Goal: Information Seeking & Learning: Learn about a topic

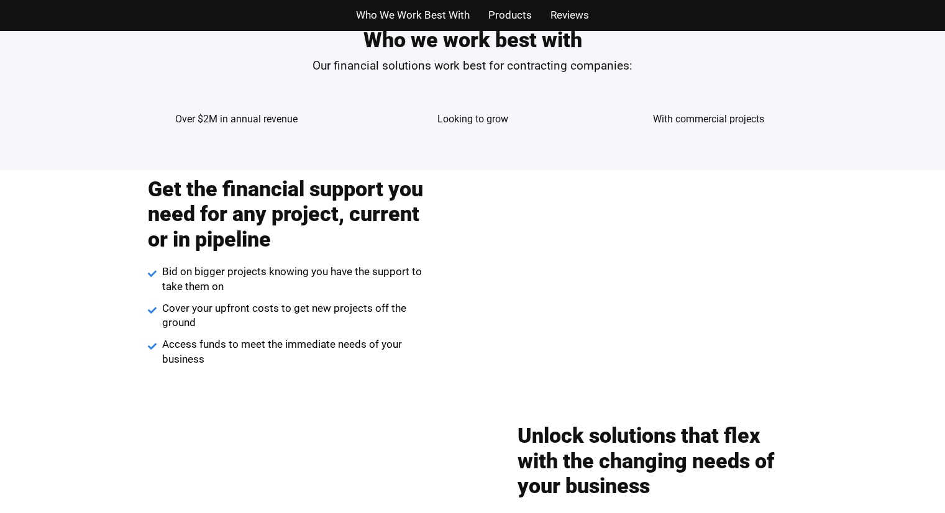
scroll to position [994, 0]
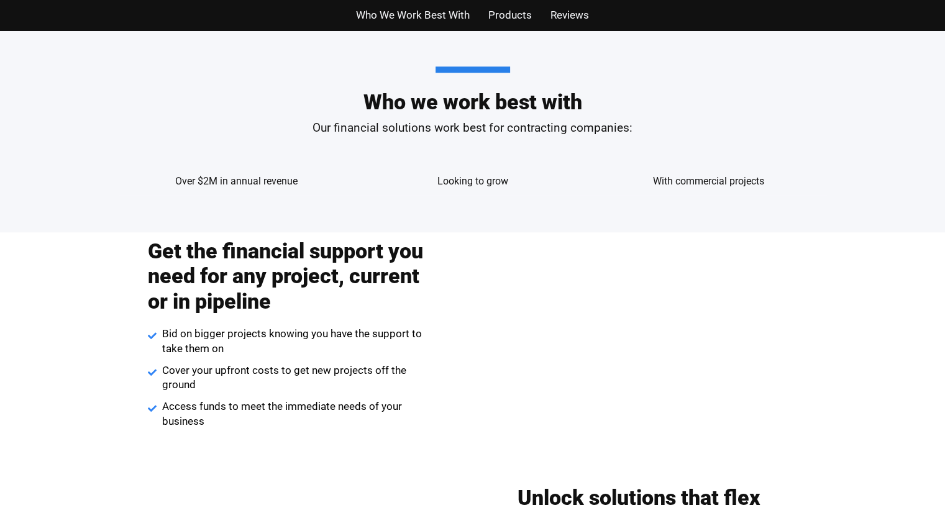
click at [553, 331] on div at bounding box center [661, 334] width 370 height 18
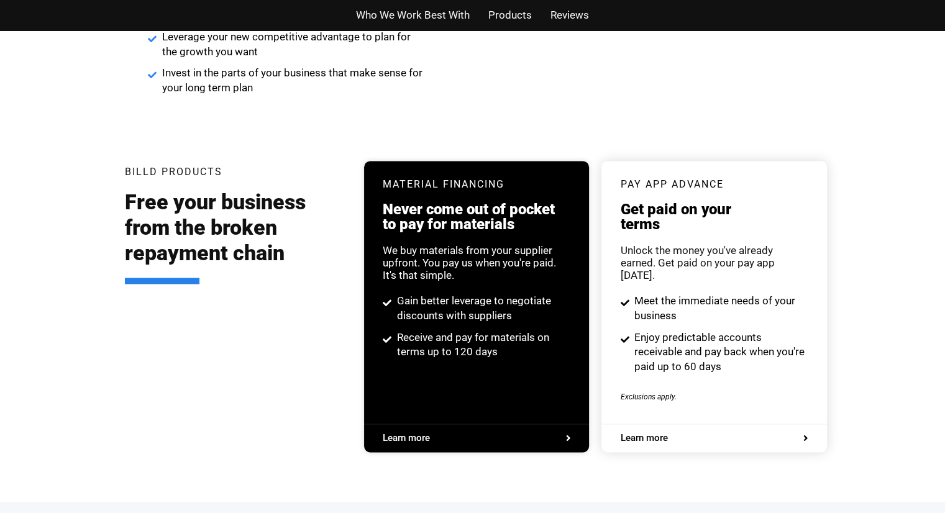
scroll to position [900, 0]
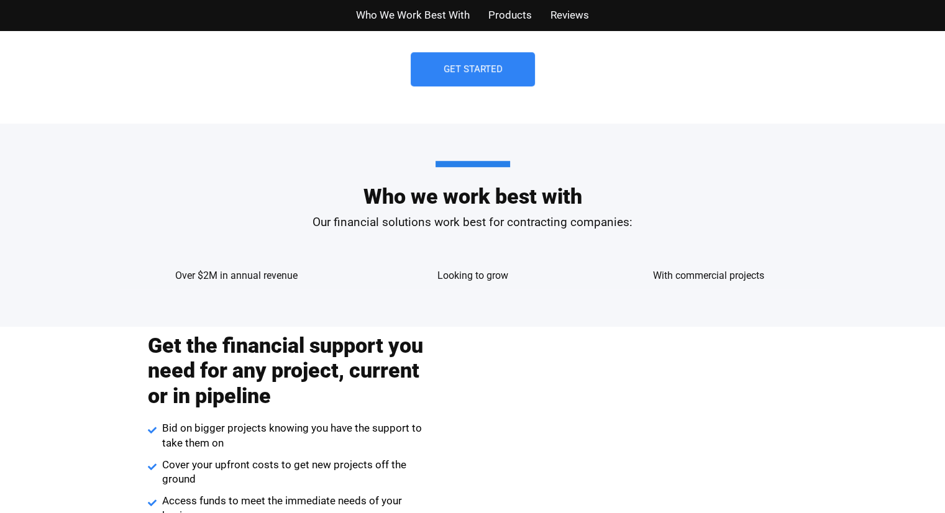
click at [351, 257] on div "Over $2M in annual revenue Looking to grow With commercial projects" at bounding box center [473, 264] width 696 height 50
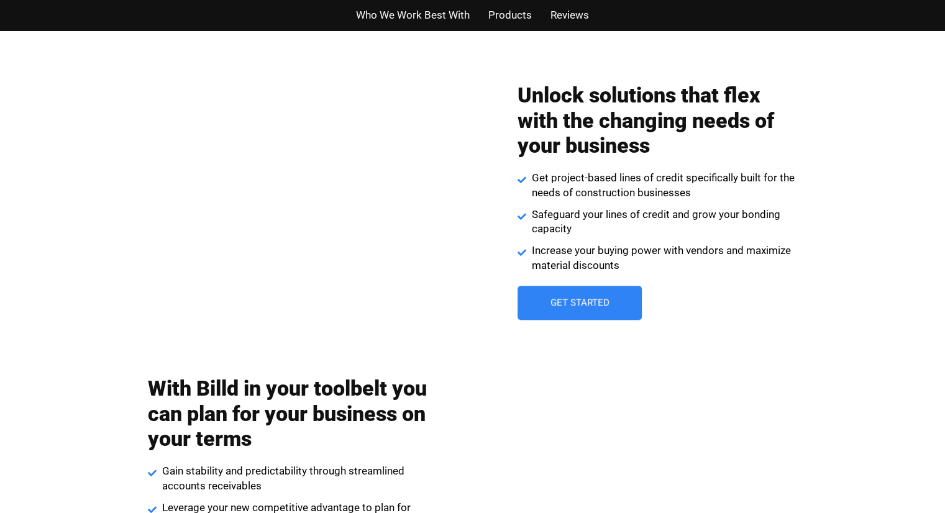
scroll to position [1459, 0]
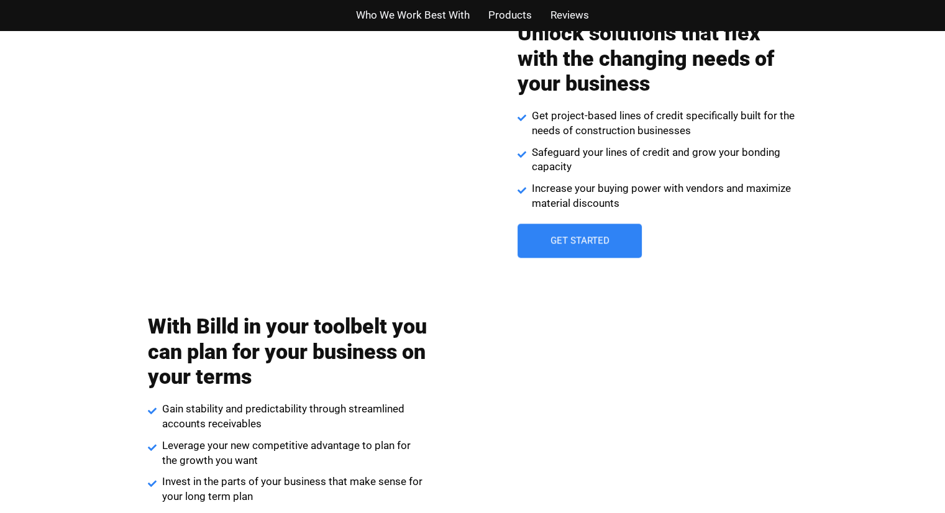
click at [424, 29] on div "Who We Work Best With Products Reviews" at bounding box center [472, 15] width 709 height 30
click at [493, 85] on div "Unlock solutions that flex with the changing needs of your business Get project…" at bounding box center [657, 139] width 376 height 250
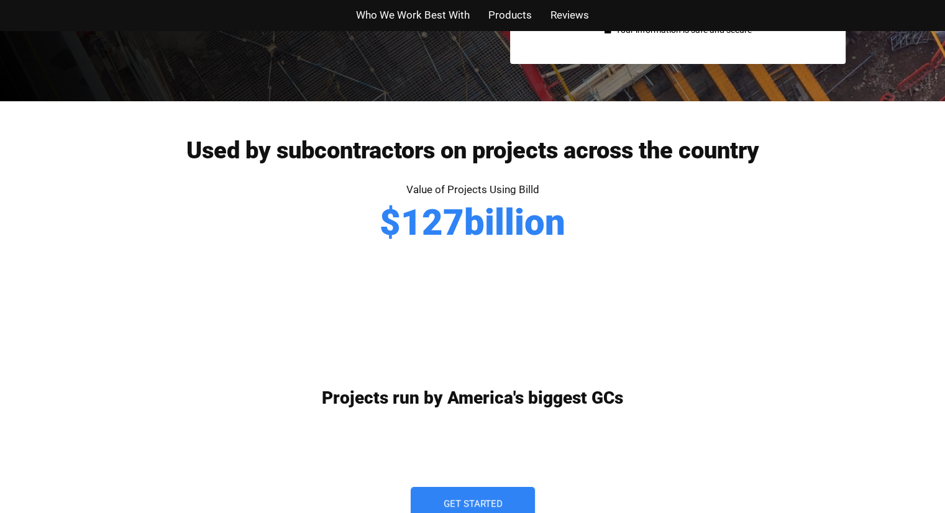
scroll to position [956, 0]
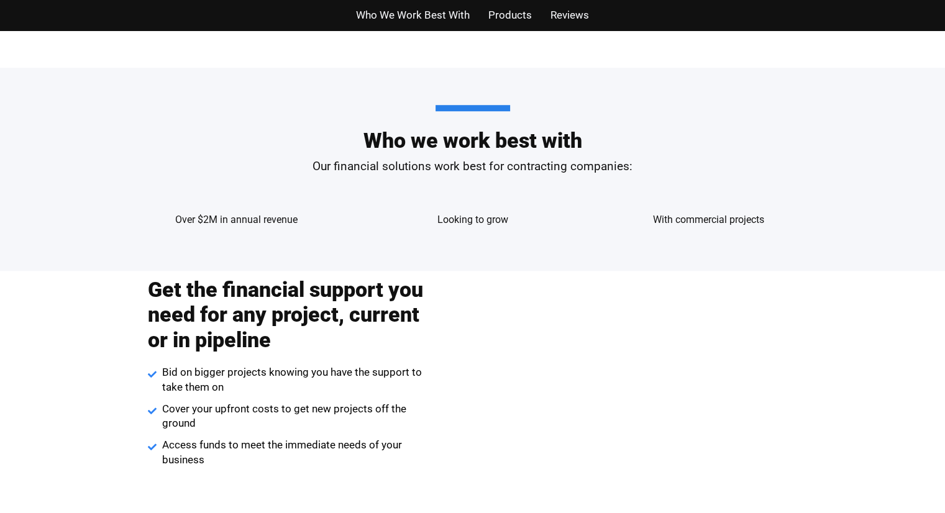
click at [603, 257] on div "Who we work best with Our financial solutions work best for contracting compani…" at bounding box center [473, 169] width 709 height 203
click at [626, 161] on p "Our financial solutions work best for contracting companies:" at bounding box center [473, 167] width 709 height 18
click at [488, 438] on div "Get the financial support you need for any project, current or in pipeline Bid …" at bounding box center [473, 383] width 746 height 225
click at [425, 309] on h2 "Get the financial support you need for any project, current or in pipeline" at bounding box center [288, 315] width 280 height 76
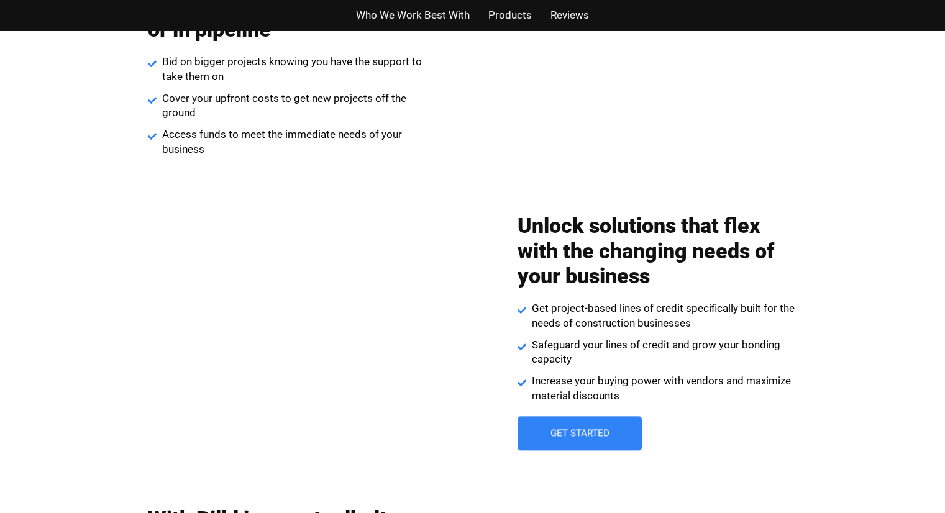
scroll to position [1391, 0]
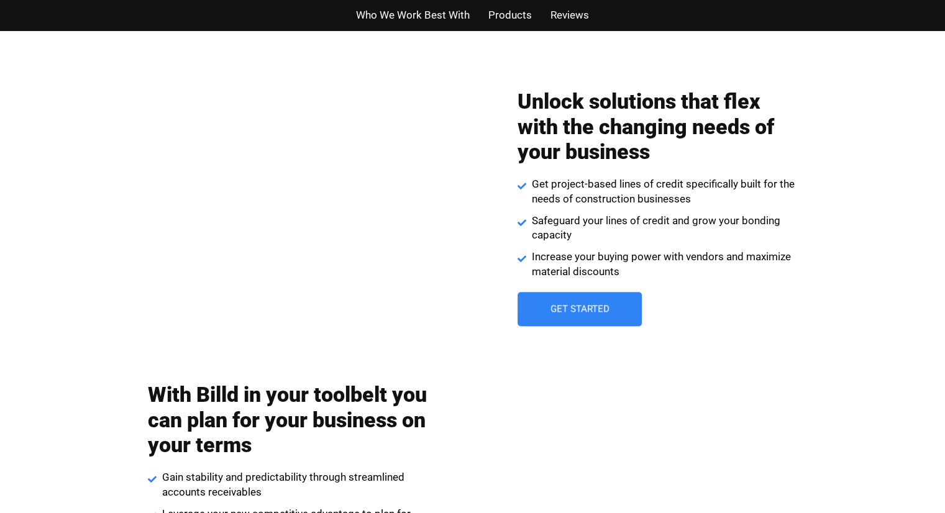
click at [508, 175] on div "Unlock solutions that flex with the changing needs of your business Get project…" at bounding box center [657, 208] width 376 height 250
